Goal: Navigation & Orientation: Go to known website

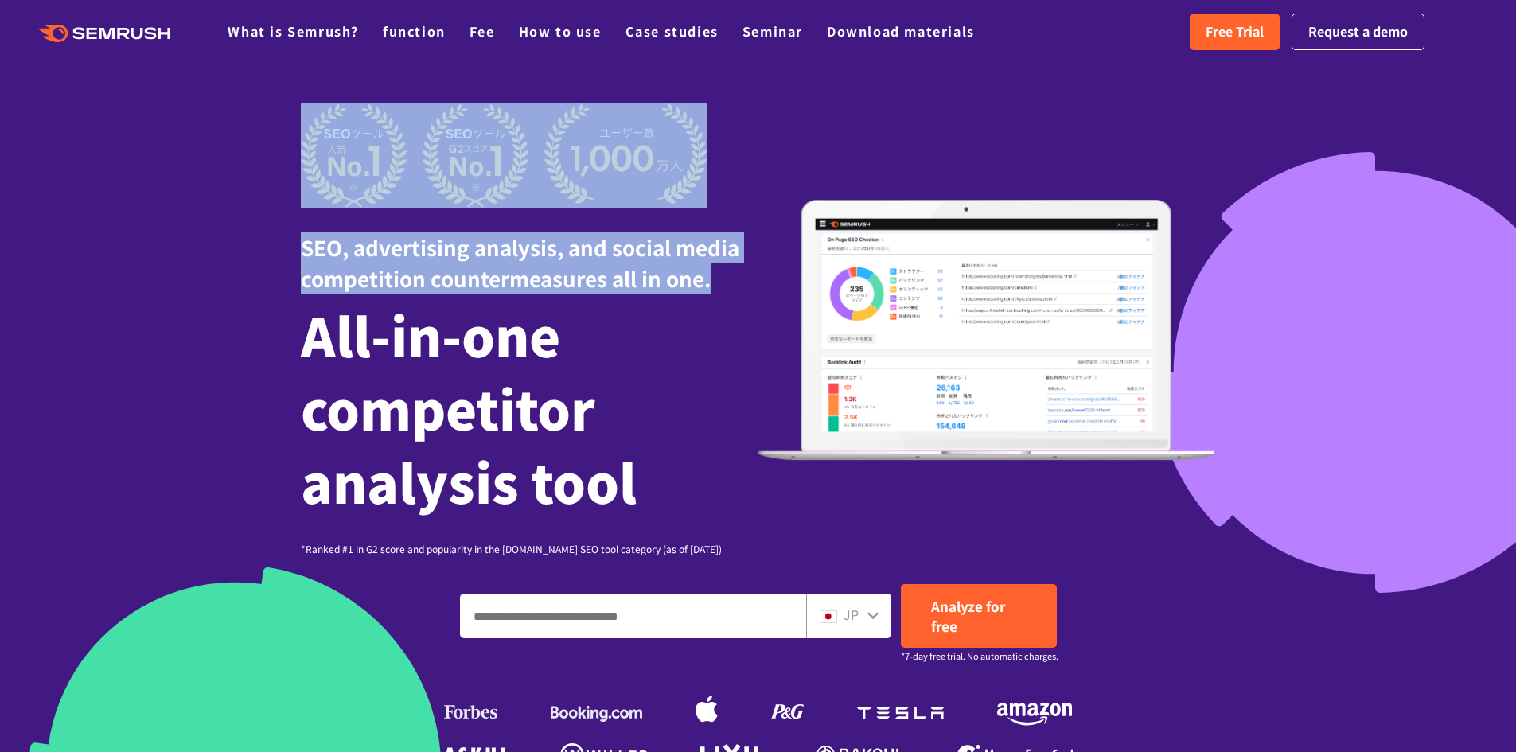
drag, startPoint x: 453, startPoint y: 222, endPoint x: 4, endPoint y: 58, distance: 477.9
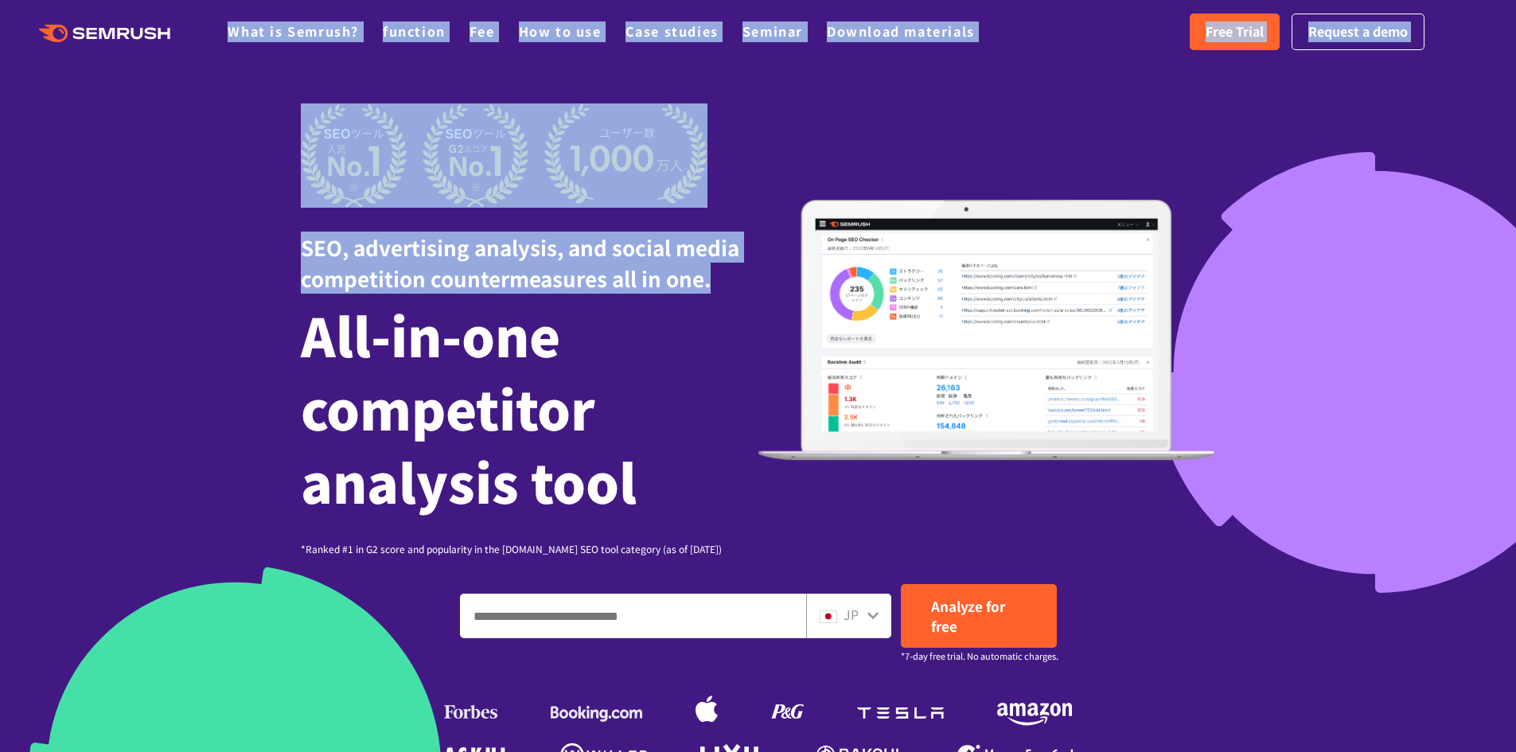
click at [111, 39] on icon ".cls {fill: #FF642D;}" at bounding box center [106, 34] width 180 height 18
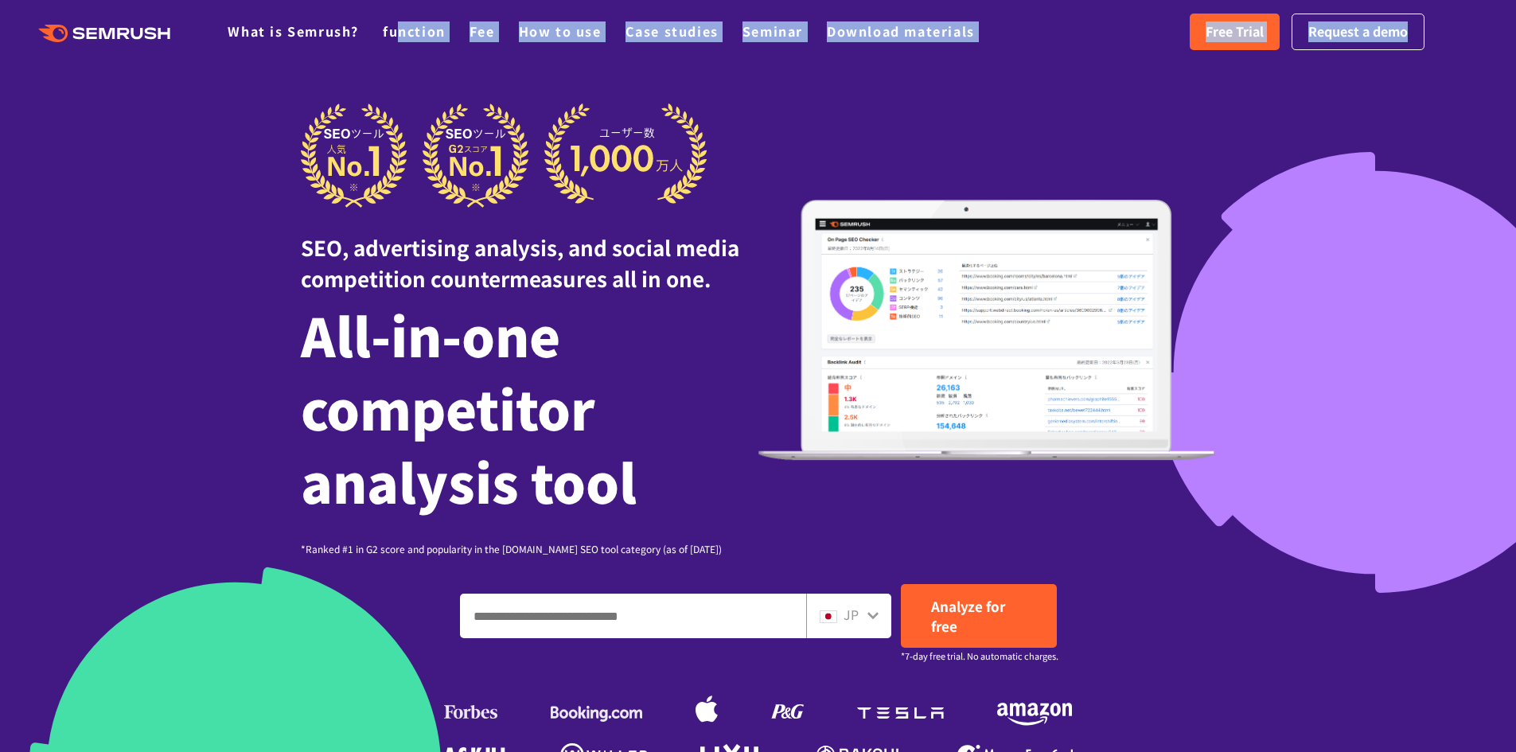
drag, startPoint x: 443, startPoint y: 65, endPoint x: 353, endPoint y: 57, distance: 91.2
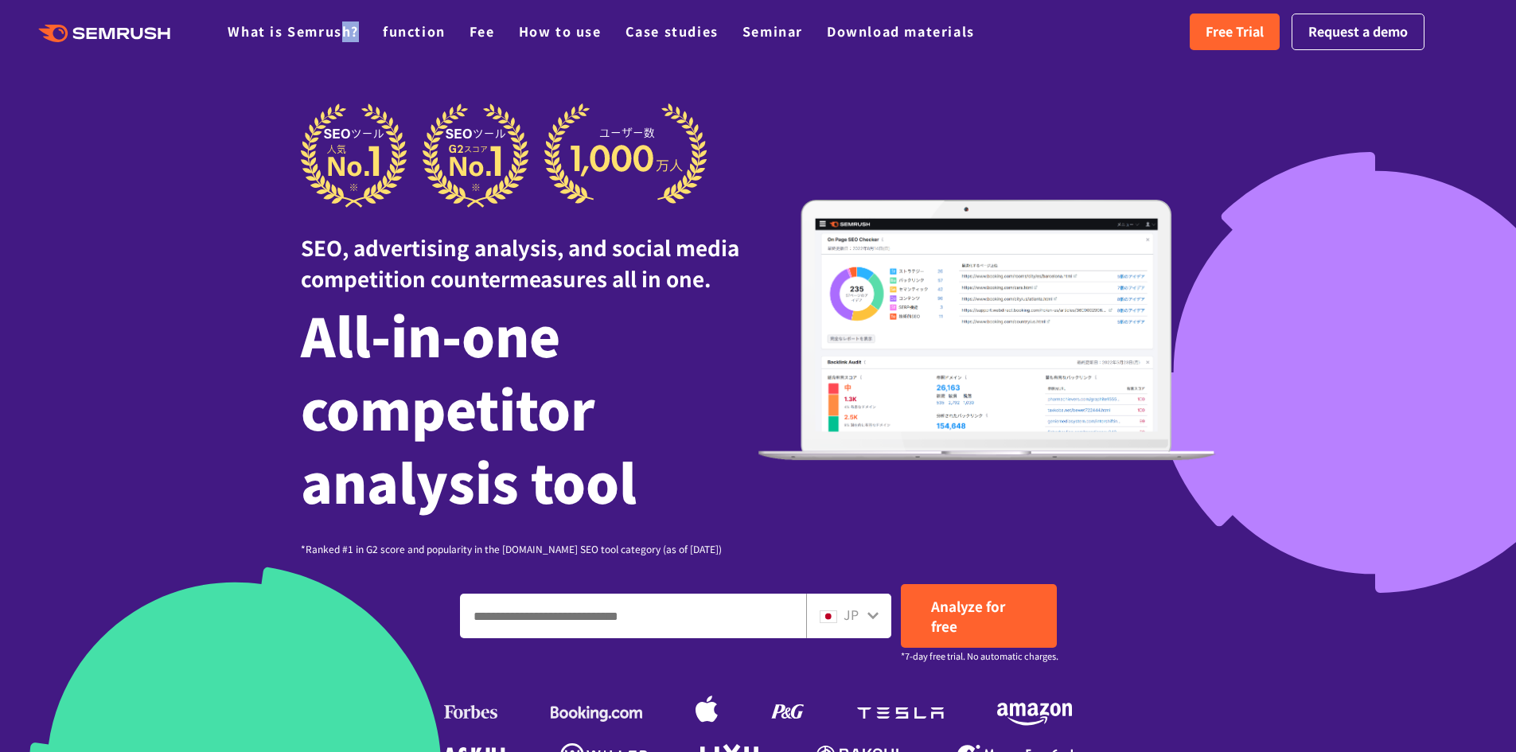
drag, startPoint x: 353, startPoint y: 57, endPoint x: 344, endPoint y: 54, distance: 9.1
click at [341, 53] on header ".cls-1 {fill: #fff;} .cls {fill: #FF642D;} .cls {fill: #FF642D;} .cls {fill: #F…" at bounding box center [758, 32] width 1516 height 64
click at [148, 39] on icon ".cls {fill: #FF642D;}" at bounding box center [106, 34] width 180 height 18
